Goal: Information Seeking & Learning: Learn about a topic

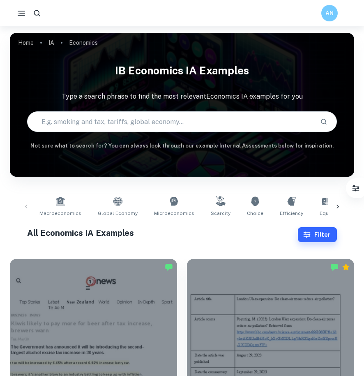
scroll to position [181, 0]
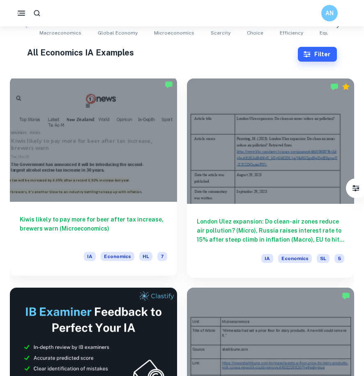
click at [81, 193] on div at bounding box center [93, 138] width 167 height 125
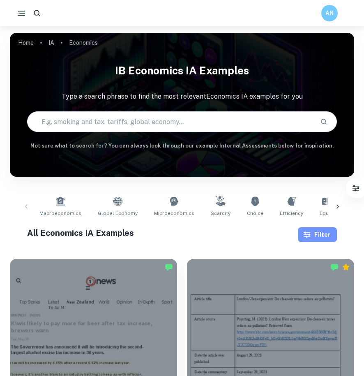
click at [313, 232] on button "Filter" at bounding box center [317, 234] width 39 height 15
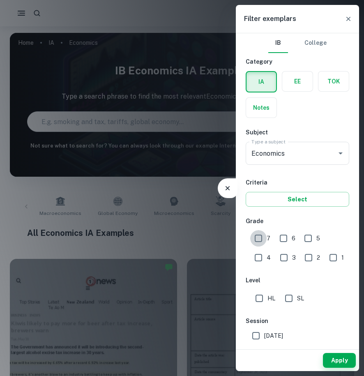
click at [258, 242] on input "7" at bounding box center [258, 238] width 16 height 16
checkbox input "true"
click at [269, 299] on span "HL" at bounding box center [272, 298] width 8 height 9
click at [268, 299] on input "HL" at bounding box center [259, 298] width 16 height 16
checkbox input "true"
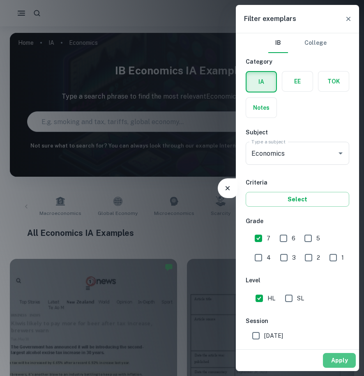
click at [339, 358] on button "Apply" at bounding box center [339, 360] width 33 height 15
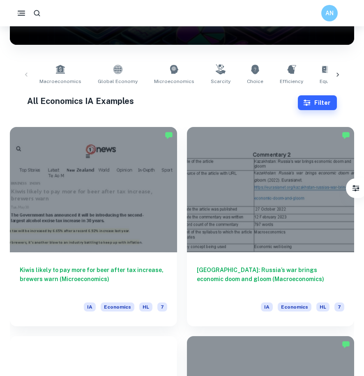
scroll to position [140, 0]
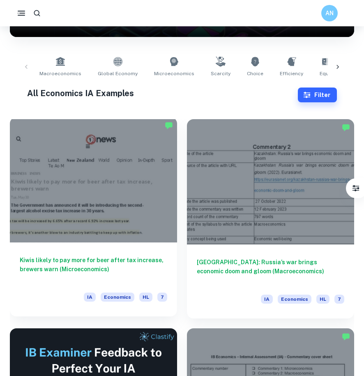
click at [122, 241] on div at bounding box center [93, 179] width 167 height 125
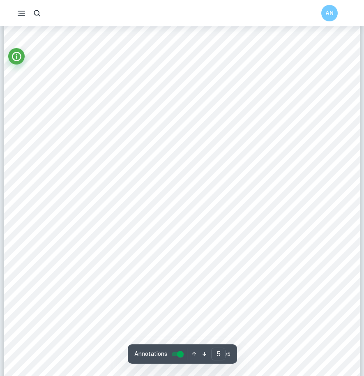
scroll to position [2240, 0]
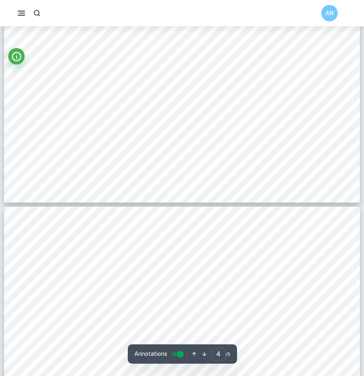
type input "3"
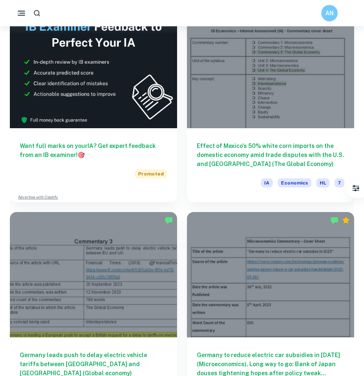
scroll to position [466, 0]
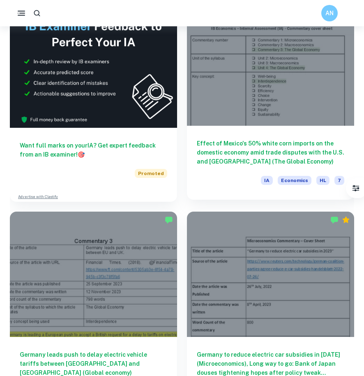
click at [211, 118] on div at bounding box center [270, 62] width 167 height 125
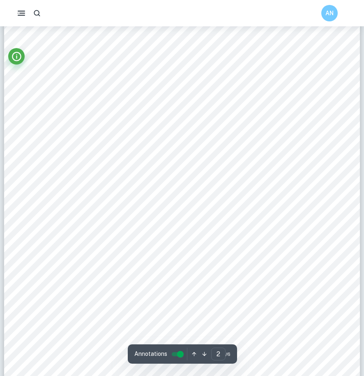
scroll to position [563, 0]
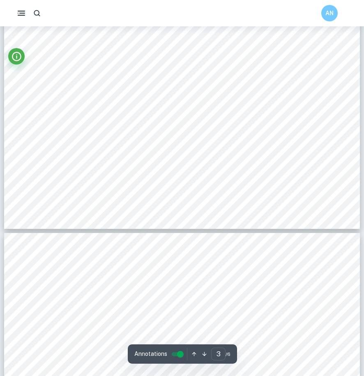
type input "4"
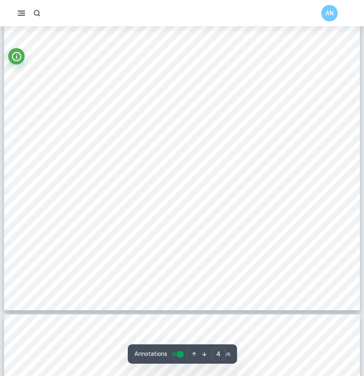
scroll to position [1696, 0]
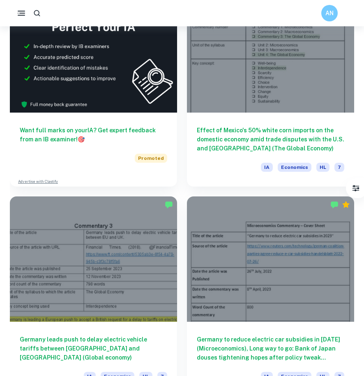
scroll to position [483, 0]
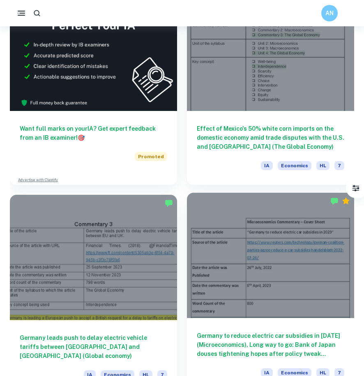
click at [234, 267] on div at bounding box center [270, 255] width 167 height 125
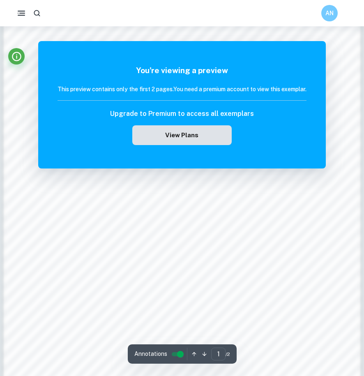
scroll to position [290, 0]
